Goal: Check status: Check status

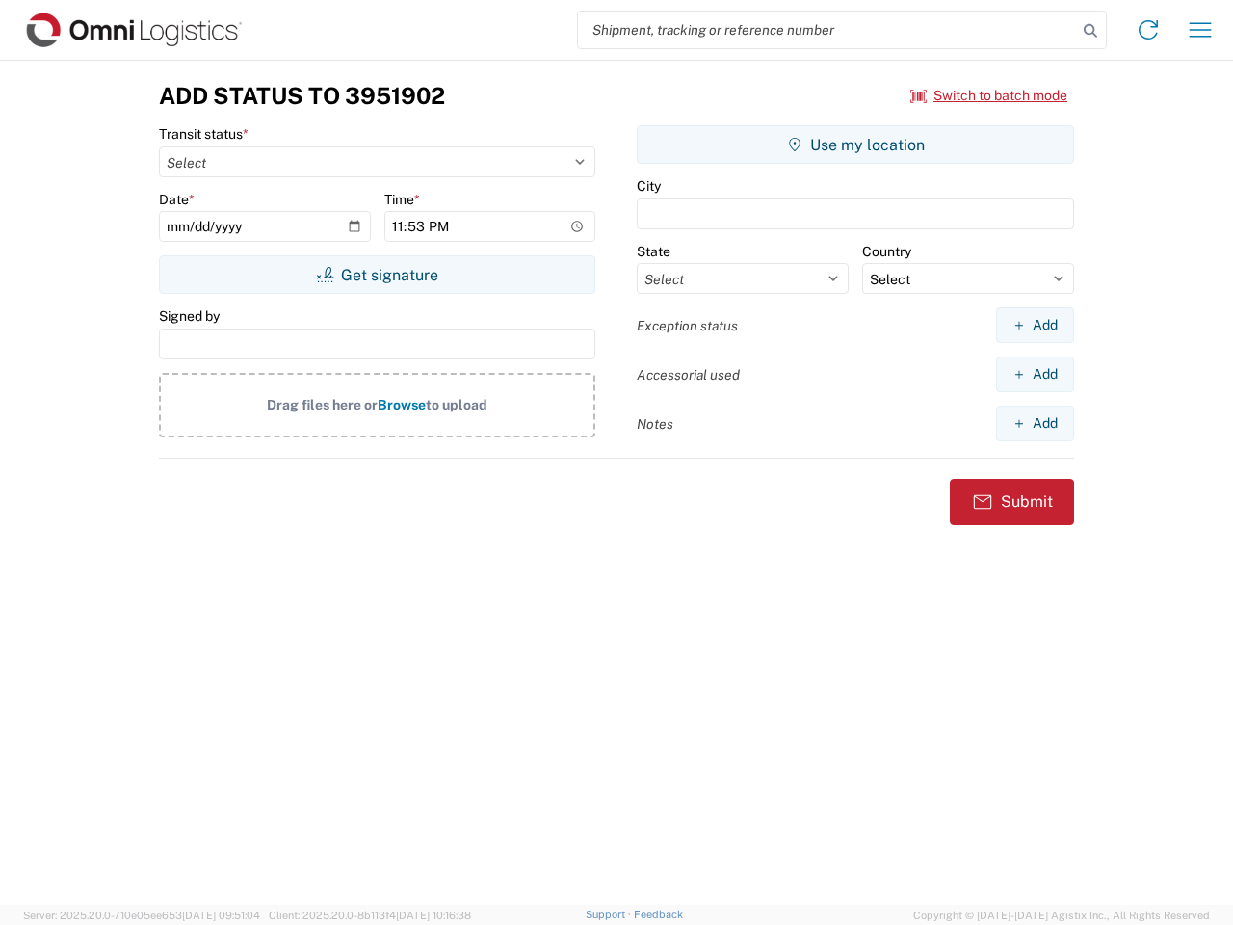
click at [827, 30] on input "search" at bounding box center [827, 30] width 499 height 37
click at [1090, 31] on icon at bounding box center [1090, 30] width 27 height 27
click at [1148, 30] on icon at bounding box center [1148, 29] width 31 height 31
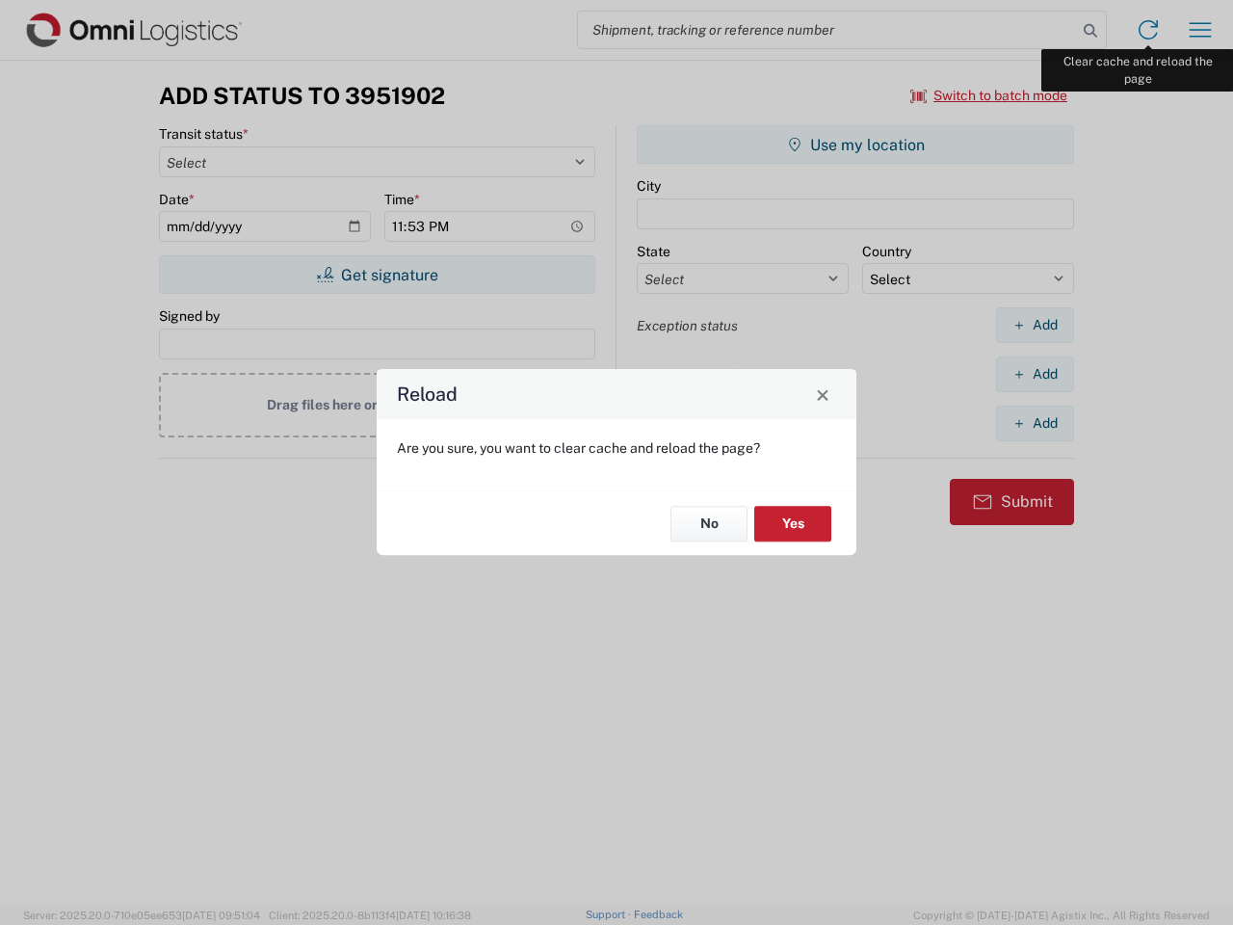
click at [1200, 30] on div "Reload Are you sure, you want to clear cache and reload the page? No Yes" at bounding box center [616, 462] width 1233 height 925
click at [989, 95] on div "Reload Are you sure, you want to clear cache and reload the page? No Yes" at bounding box center [616, 462] width 1233 height 925
click at [377, 274] on div "Reload Are you sure, you want to clear cache and reload the page? No Yes" at bounding box center [616, 462] width 1233 height 925
click at [855, 144] on div "Reload Are you sure, you want to clear cache and reload the page? No Yes" at bounding box center [616, 462] width 1233 height 925
click at [1034, 325] on div "Reload Are you sure, you want to clear cache and reload the page? No Yes" at bounding box center [616, 462] width 1233 height 925
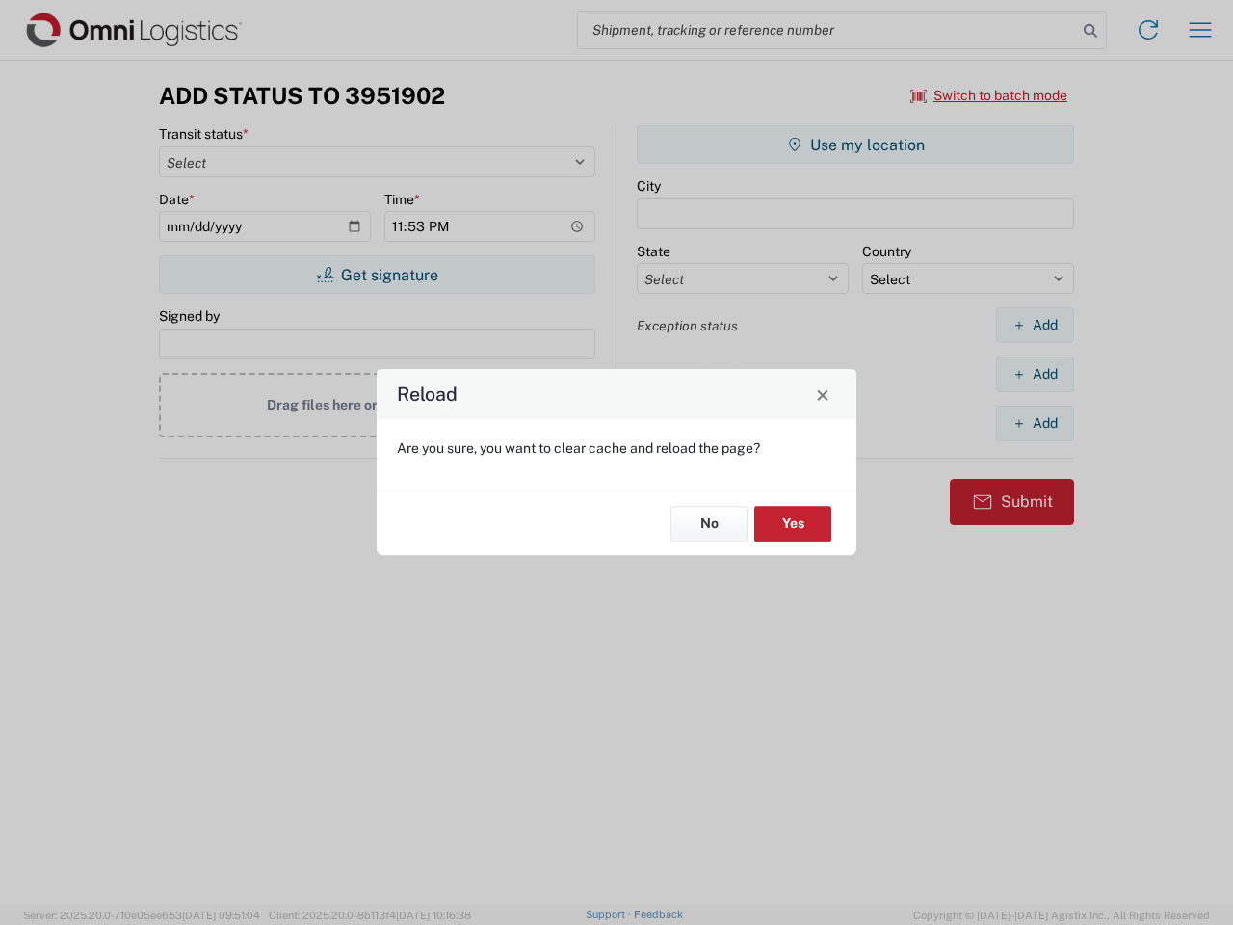
click at [1034, 374] on div "Reload Are you sure, you want to clear cache and reload the page? No Yes" at bounding box center [616, 462] width 1233 height 925
click at [1034, 423] on div "Reload Are you sure, you want to clear cache and reload the page? No Yes" at bounding box center [616, 462] width 1233 height 925
